Goal: Book appointment/travel/reservation

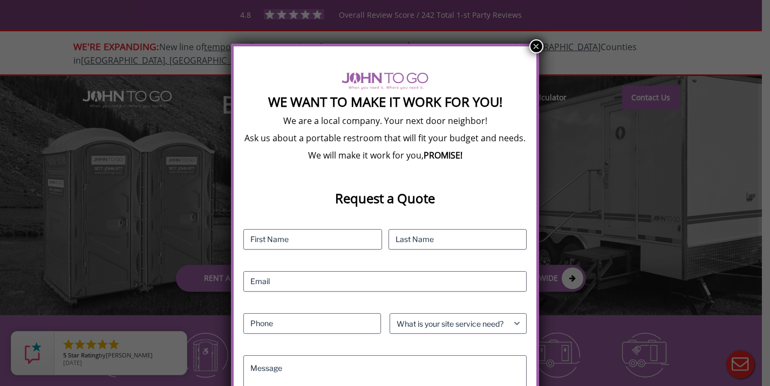
click at [535, 45] on button "×" at bounding box center [536, 46] width 14 height 14
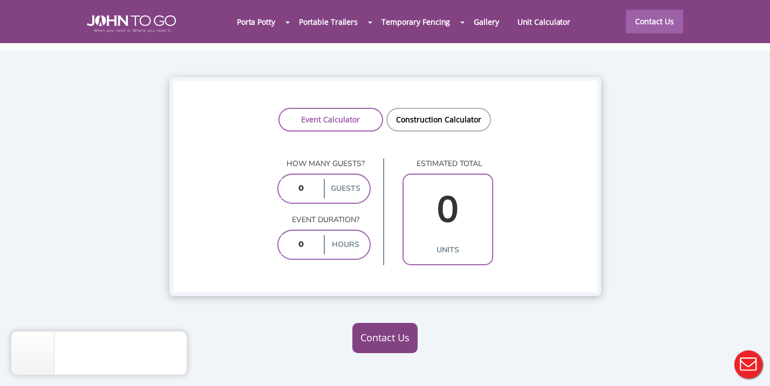
scroll to position [781, 0]
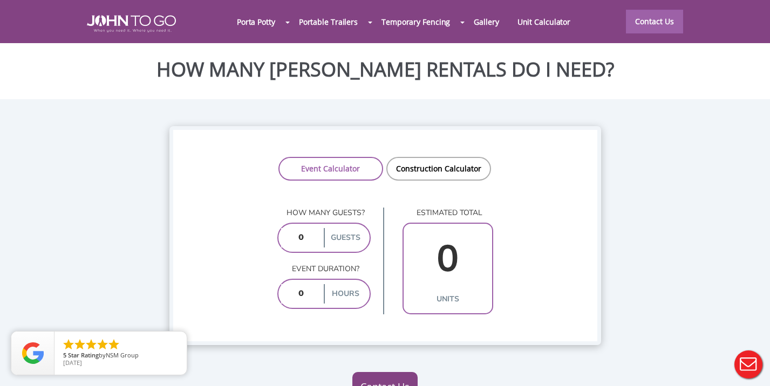
click at [311, 228] on input "number" at bounding box center [301, 237] width 40 height 19
type input "100"
click at [312, 284] on input "number" at bounding box center [301, 293] width 40 height 19
type input "3"
type input "2"
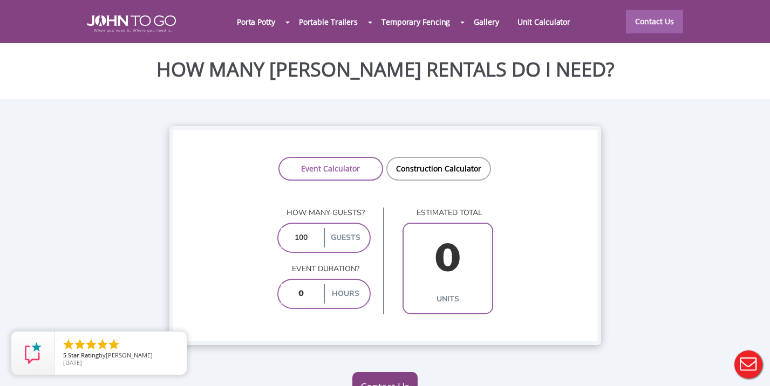
type input "3"
type input "2"
type input "4"
type input "2"
click at [308, 228] on input "100" at bounding box center [301, 237] width 40 height 19
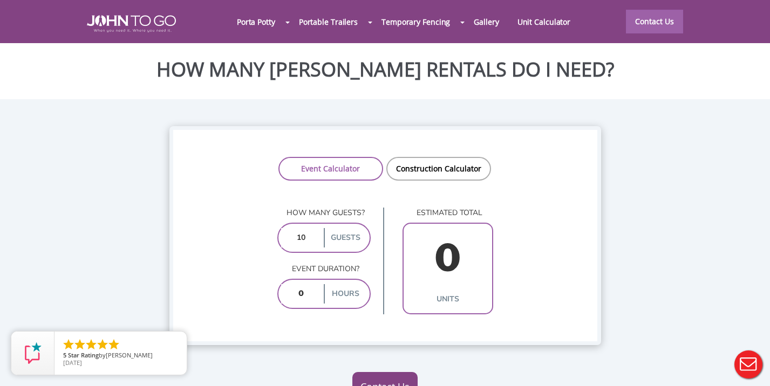
type input "1"
type input "1000"
click at [313, 284] on input "number" at bounding box center [301, 293] width 40 height 19
type input "3"
type input "6"
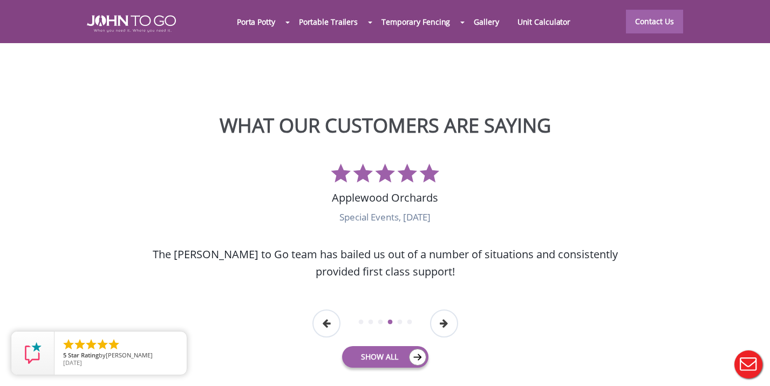
scroll to position [0, 0]
type input "0"
